Goal: Task Accomplishment & Management: Manage account settings

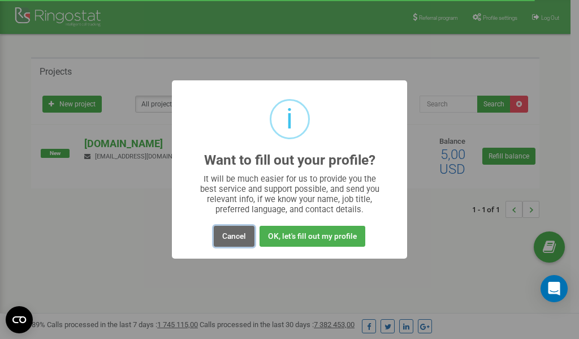
click at [236, 236] on button "Cancel" at bounding box center [234, 236] width 41 height 21
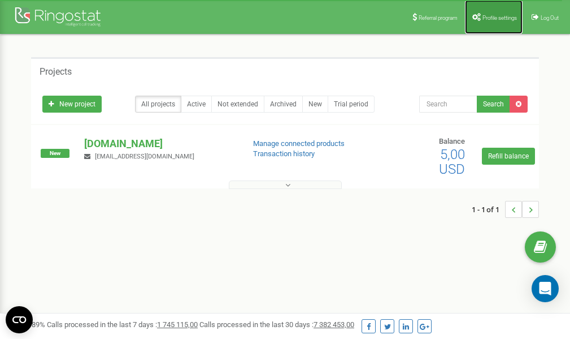
click at [491, 18] on span "Profile settings" at bounding box center [500, 18] width 34 height 6
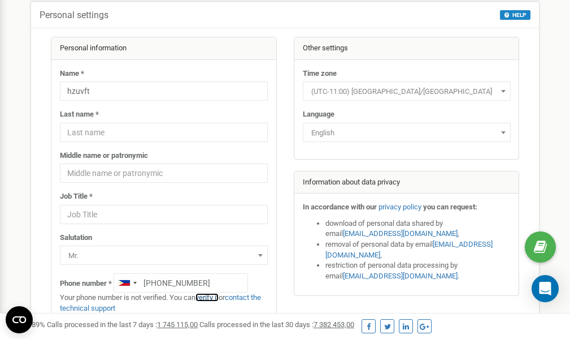
click at [215, 298] on link "verify it" at bounding box center [207, 297] width 23 height 8
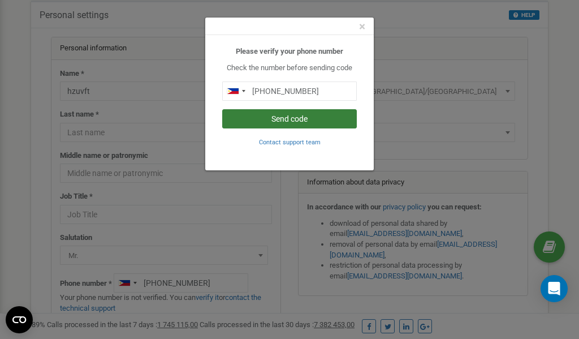
click at [297, 119] on button "Send code" at bounding box center [289, 118] width 135 height 19
